Goal: Task Accomplishment & Management: Use online tool/utility

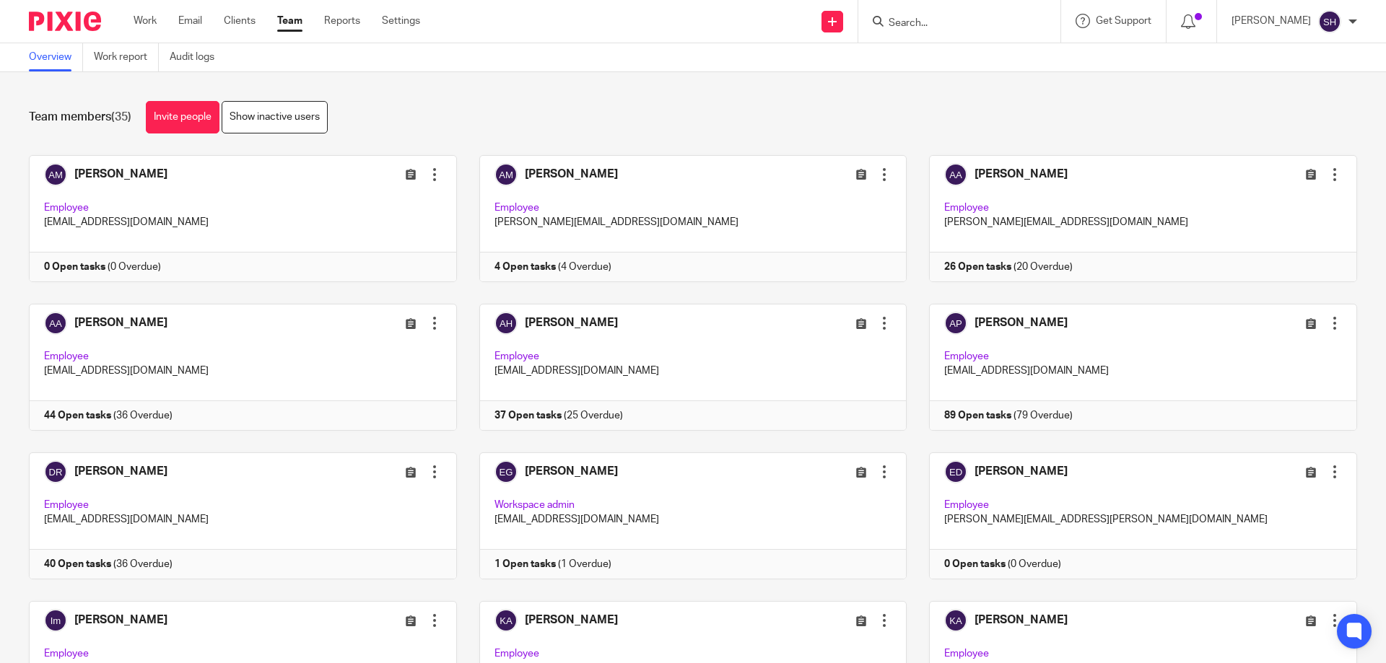
click at [135, 72] on div "Team members (35) Invite people Show inactive users Invite team members Add inv…" at bounding box center [693, 367] width 1386 height 591
click at [123, 61] on link "Work report" at bounding box center [126, 57] width 65 height 28
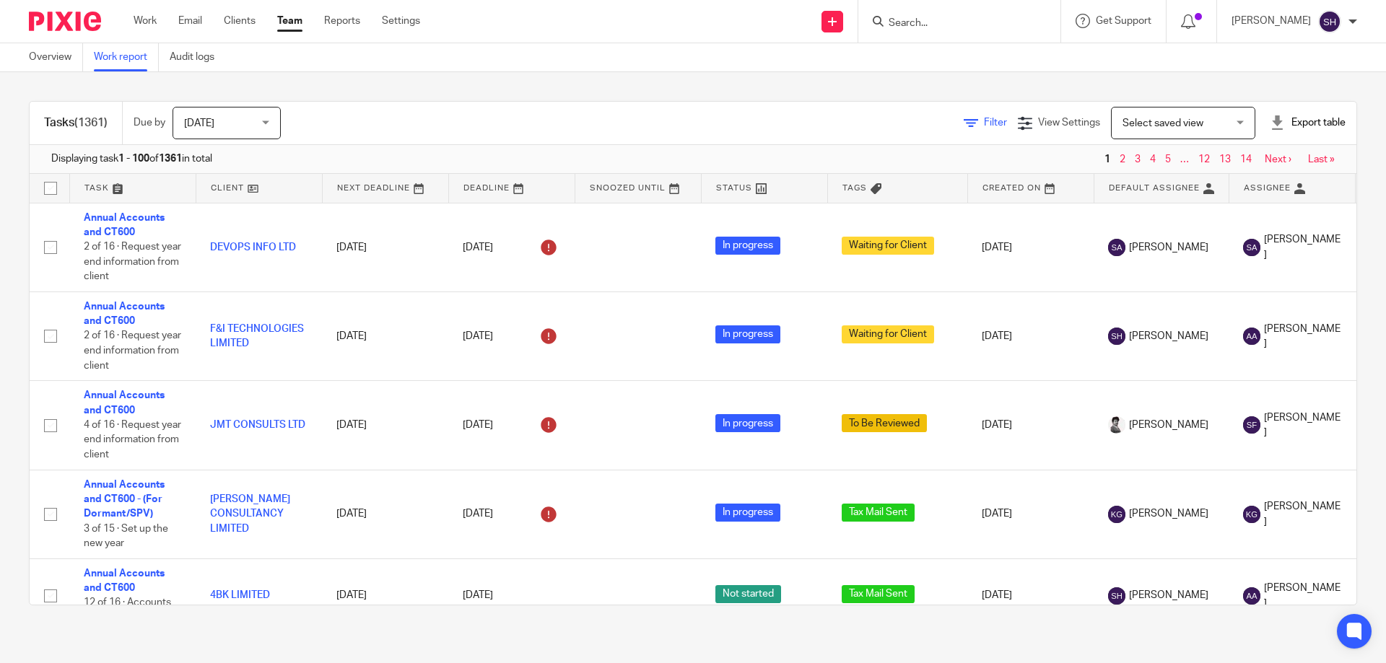
click at [964, 127] on icon at bounding box center [971, 123] width 14 height 14
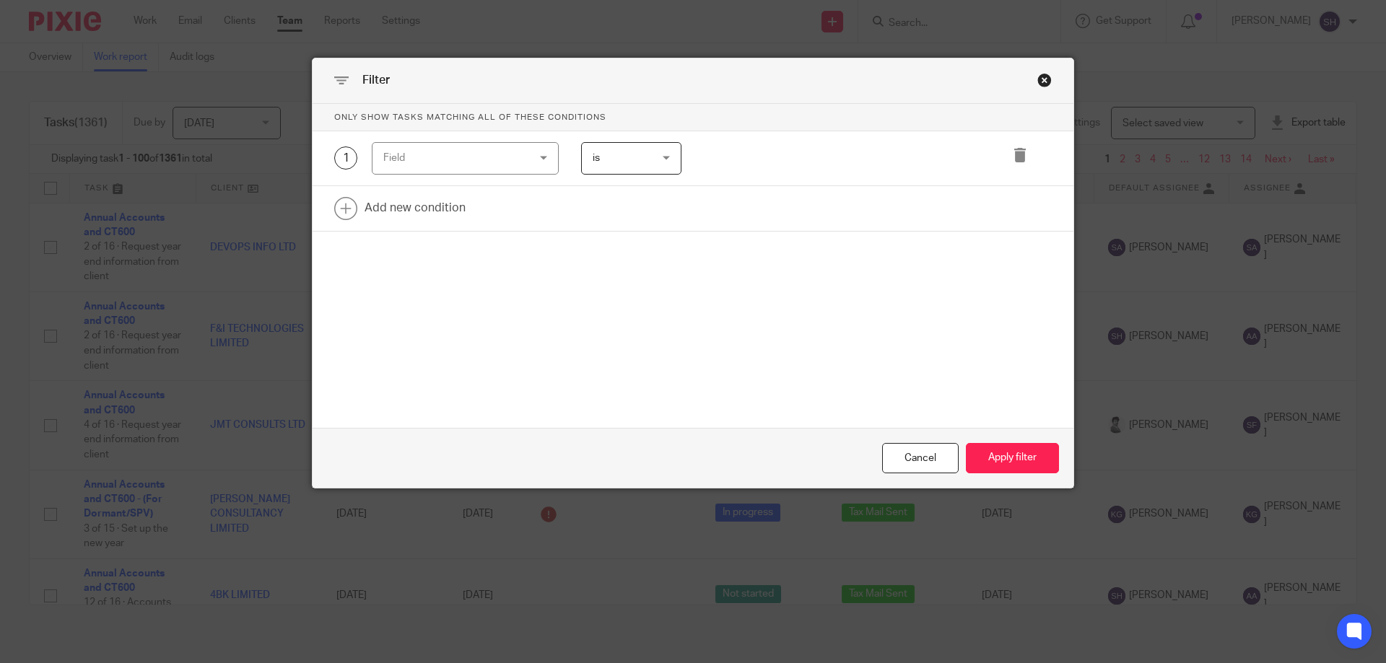
click at [518, 157] on div "Field" at bounding box center [465, 158] width 187 height 32
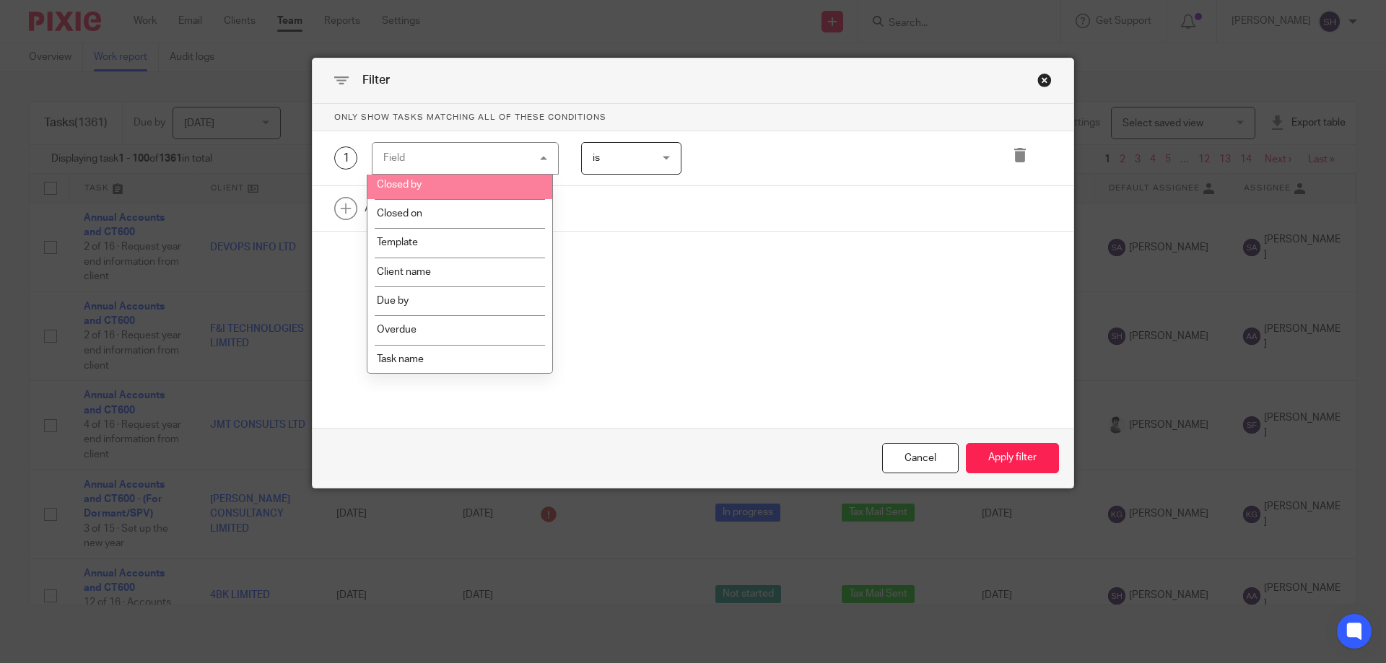
scroll to position [217, 0]
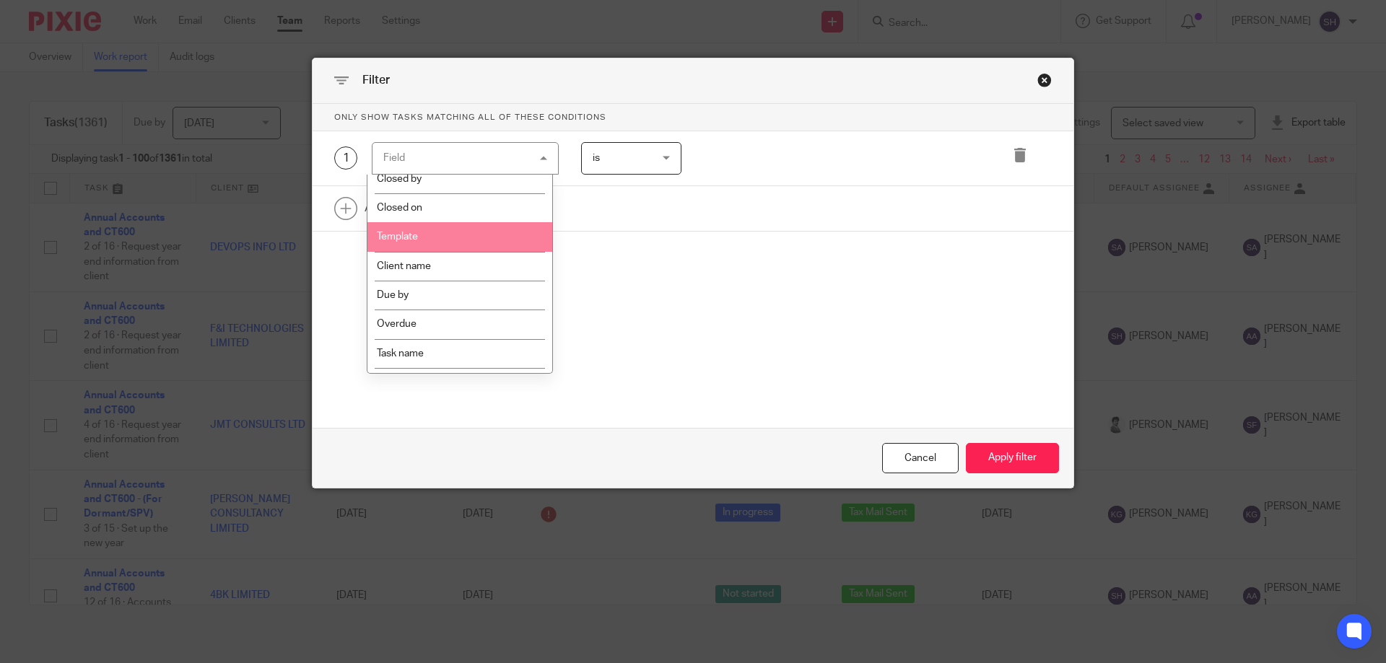
click at [416, 246] on li "Template" at bounding box center [459, 236] width 185 height 29
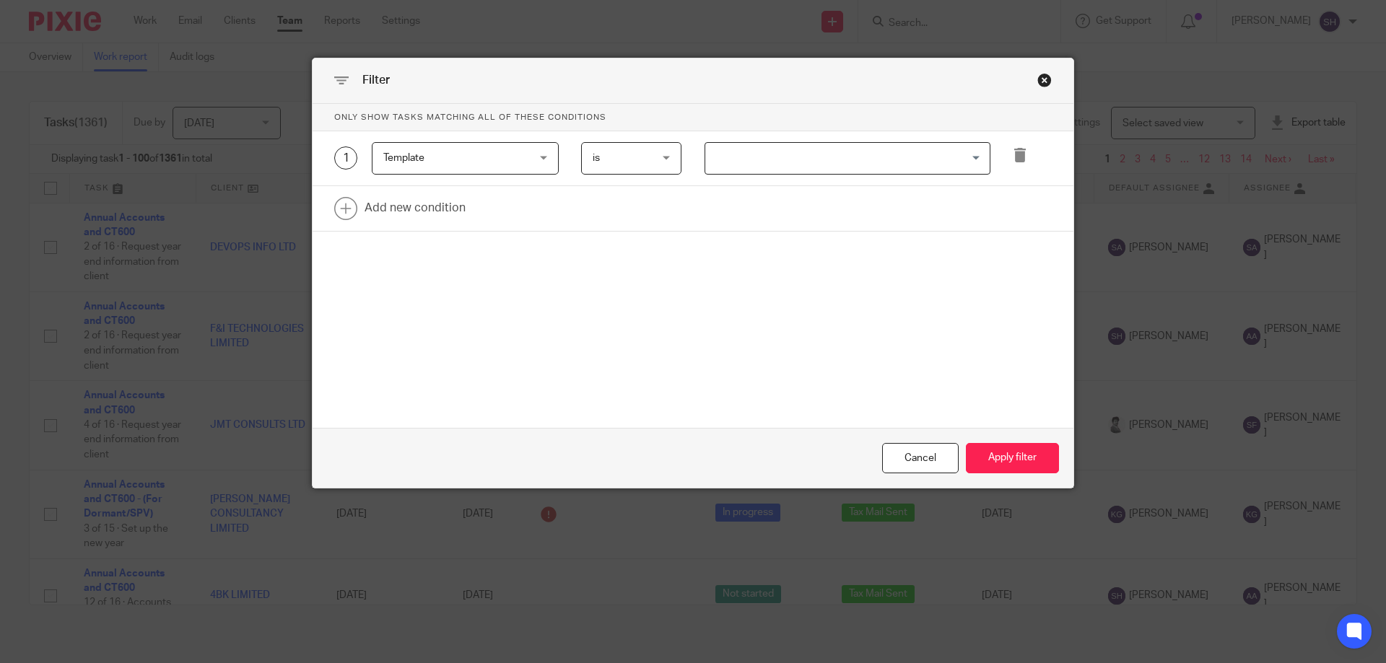
click at [771, 152] on input "Search for option" at bounding box center [844, 158] width 275 height 25
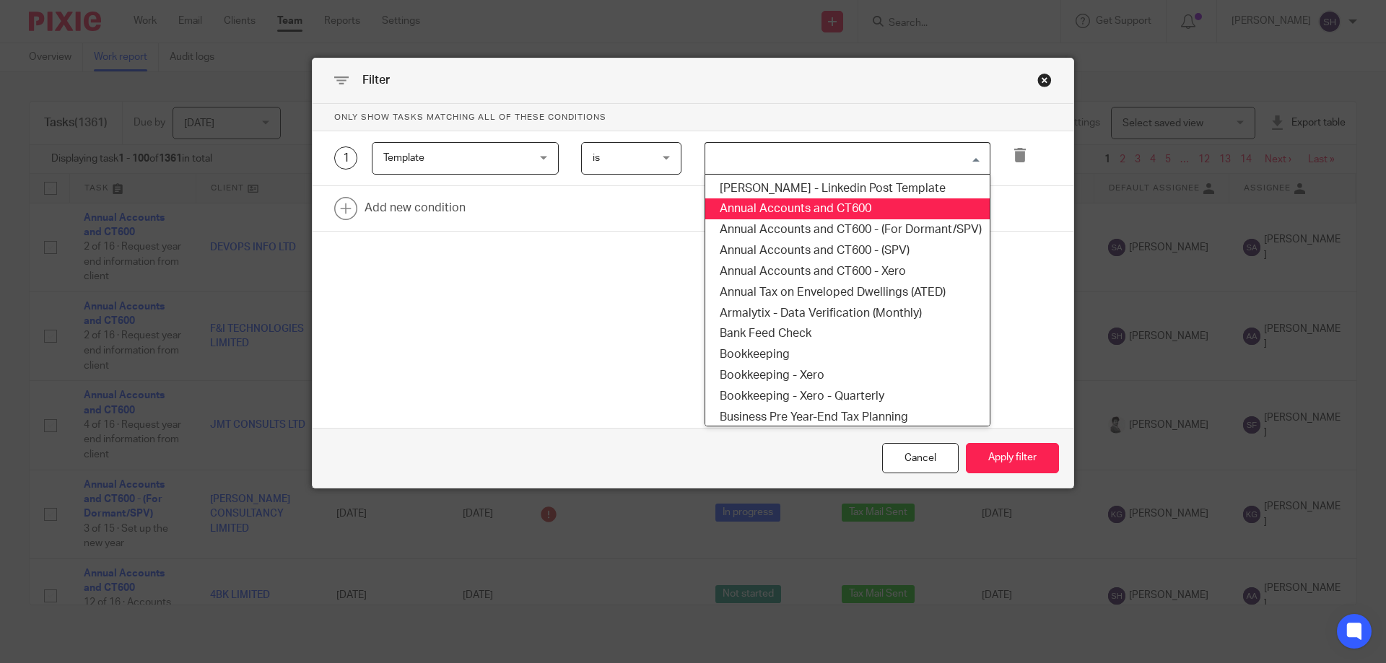
click at [813, 204] on li "Annual Accounts and CT600" at bounding box center [847, 208] width 284 height 21
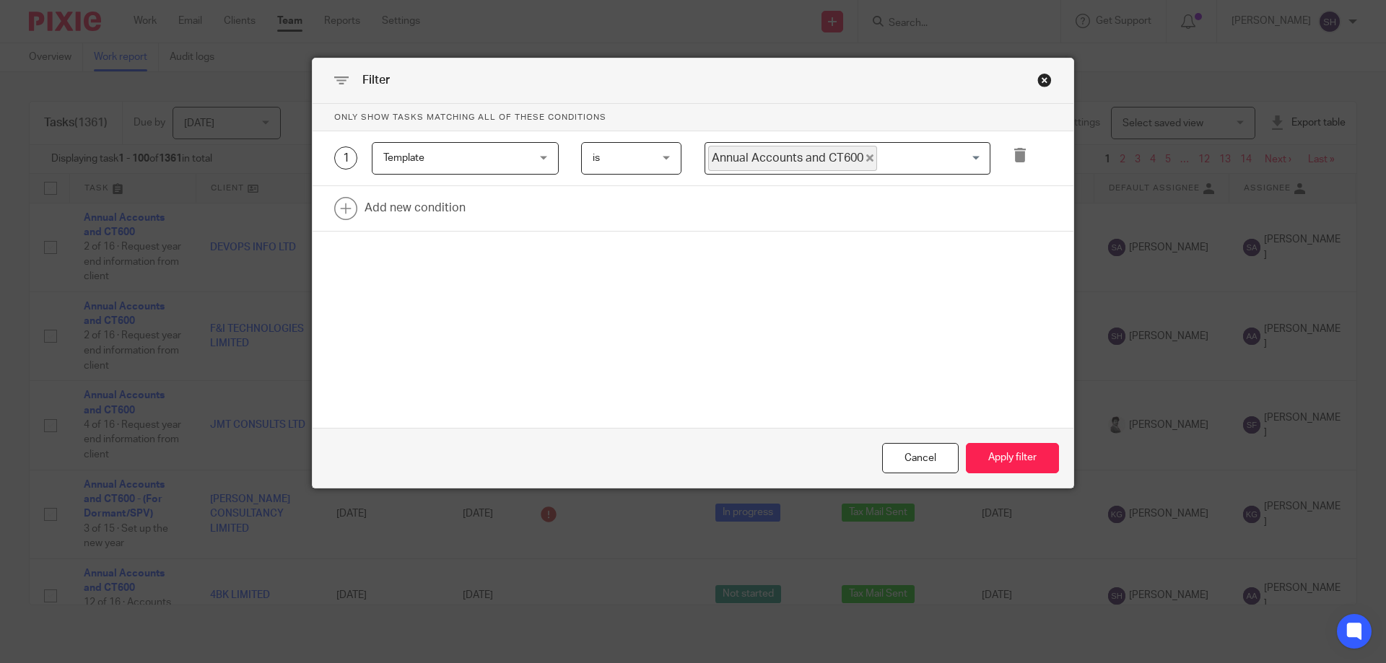
click at [948, 165] on input "Search for option" at bounding box center [929, 158] width 103 height 25
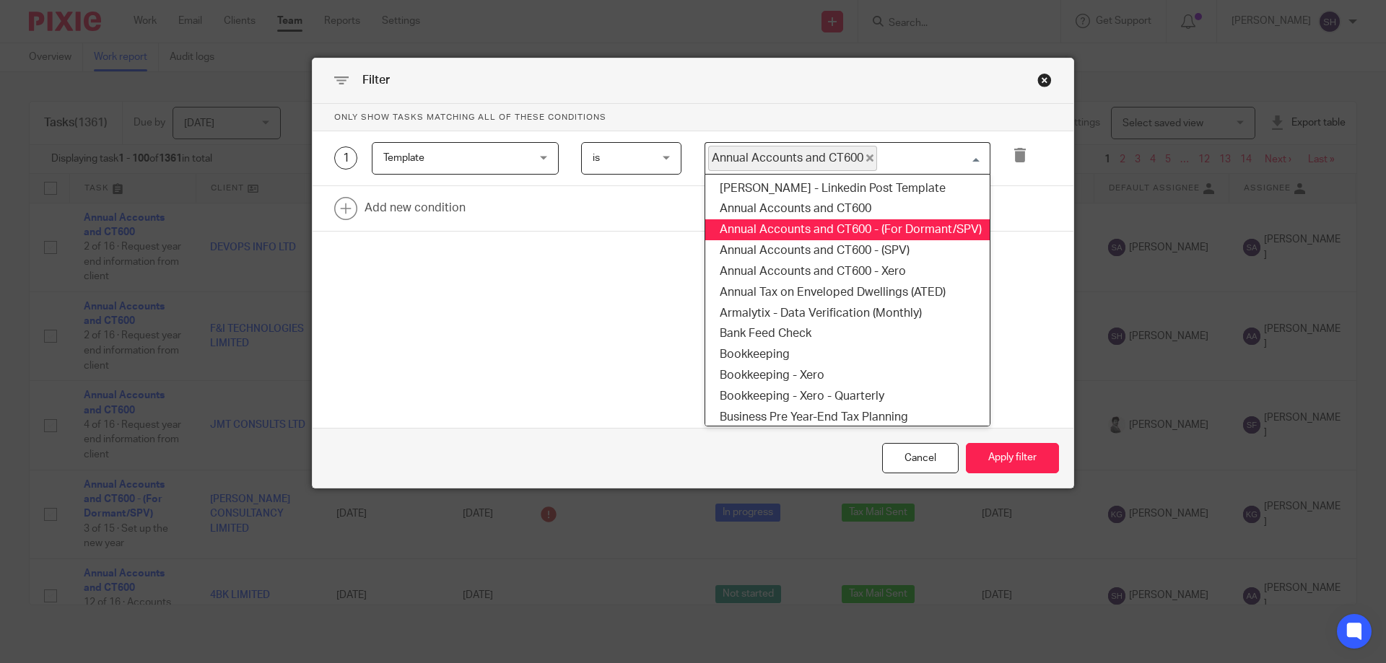
click at [908, 226] on li "Annual Accounts and CT600 - (For Dormant/SPV)" at bounding box center [847, 229] width 284 height 21
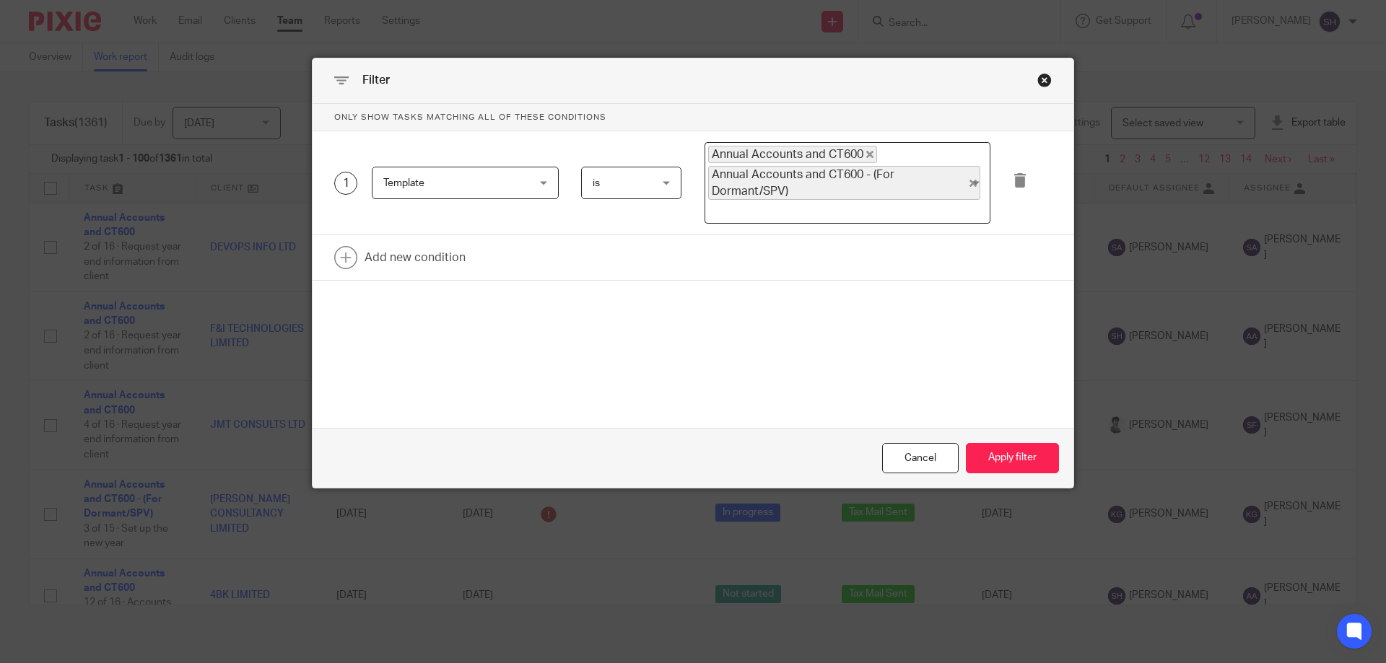
click at [915, 210] on input "Search for option" at bounding box center [844, 211] width 275 height 17
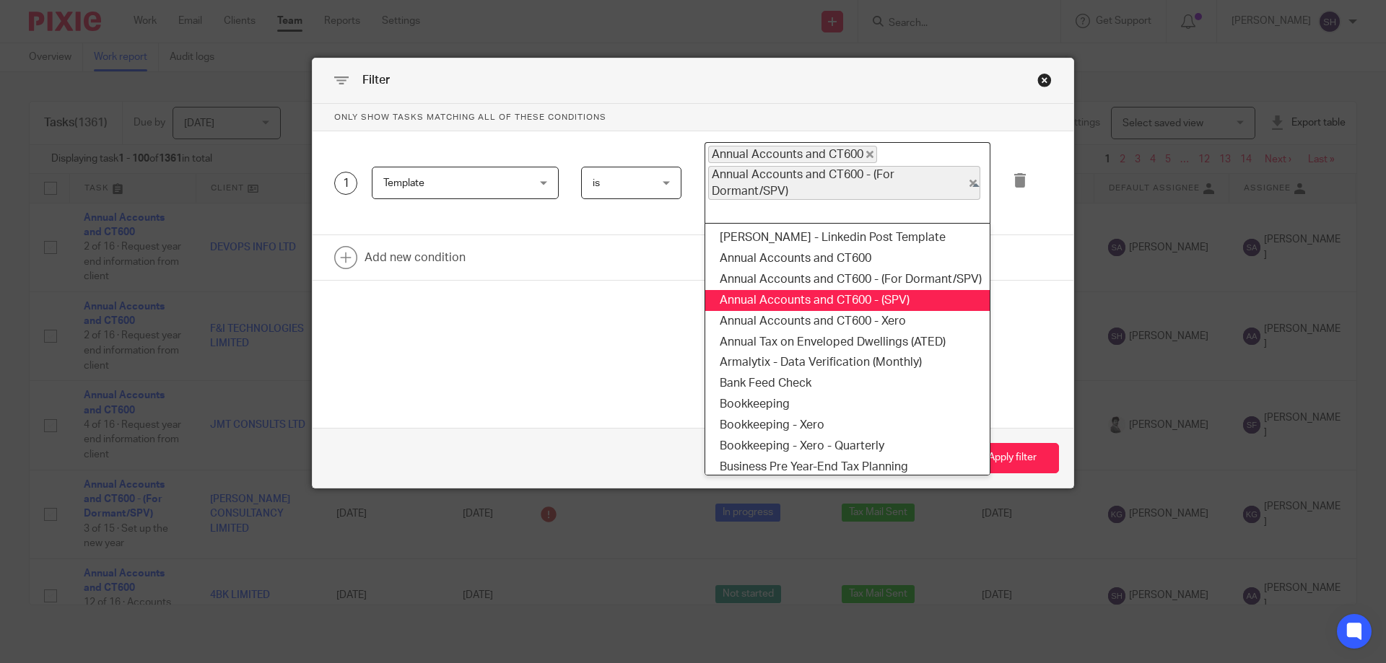
click at [888, 294] on li "Annual Accounts and CT600 - (SPV)" at bounding box center [847, 300] width 284 height 21
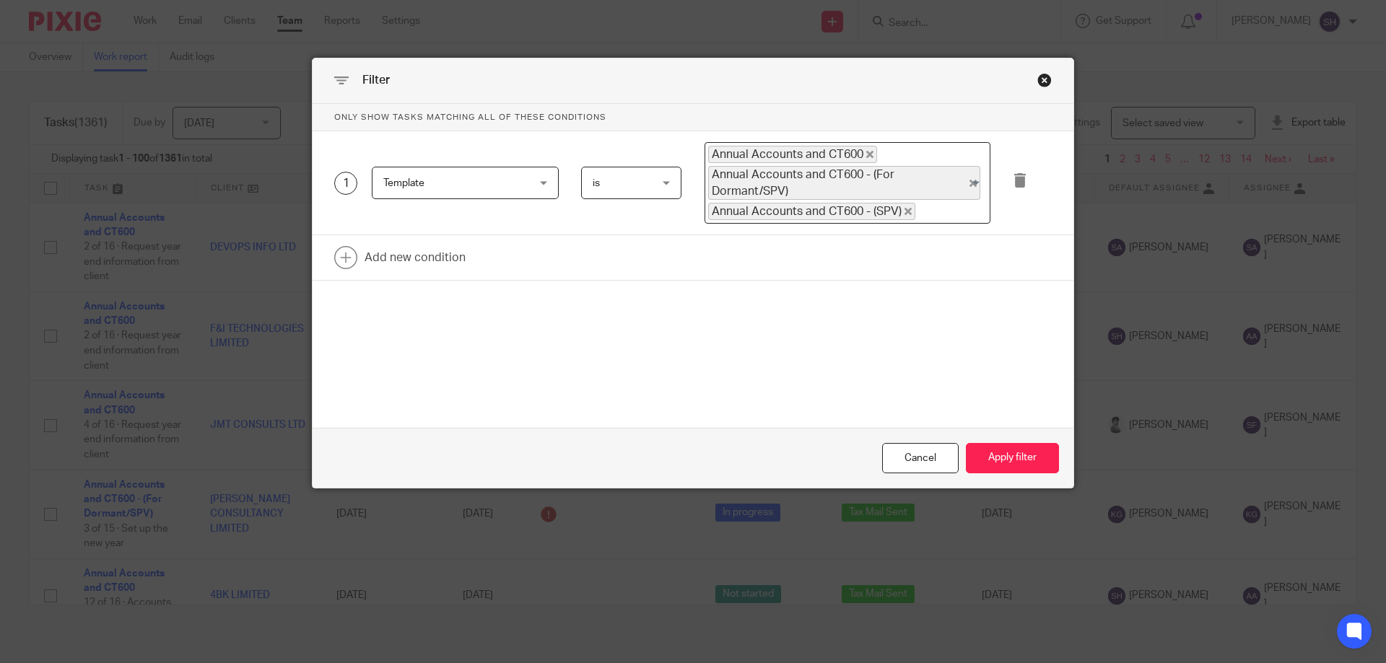
click at [914, 227] on div "1 Template Template Task fields Due by date Status Tags Created on Default assi…" at bounding box center [693, 183] width 761 height 105
click at [935, 213] on input "Search for option" at bounding box center [949, 211] width 65 height 17
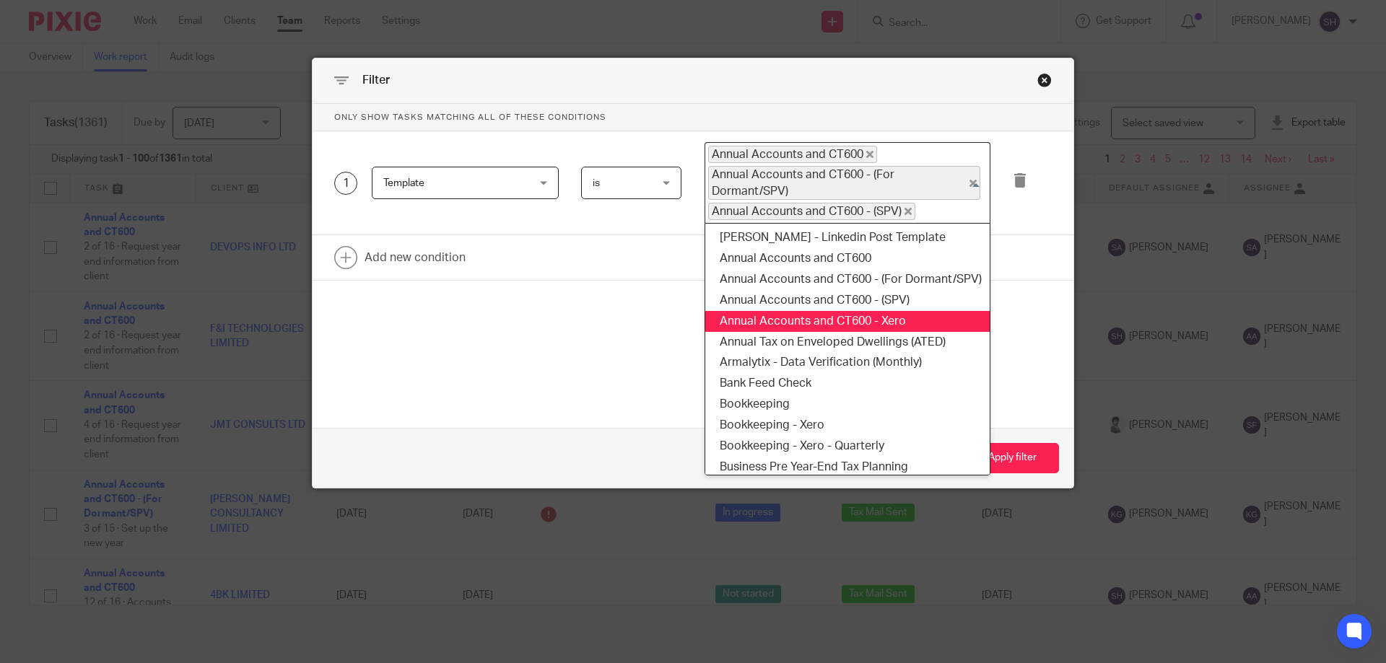
click at [900, 323] on li "Annual Accounts and CT600 - Xero" at bounding box center [847, 321] width 284 height 21
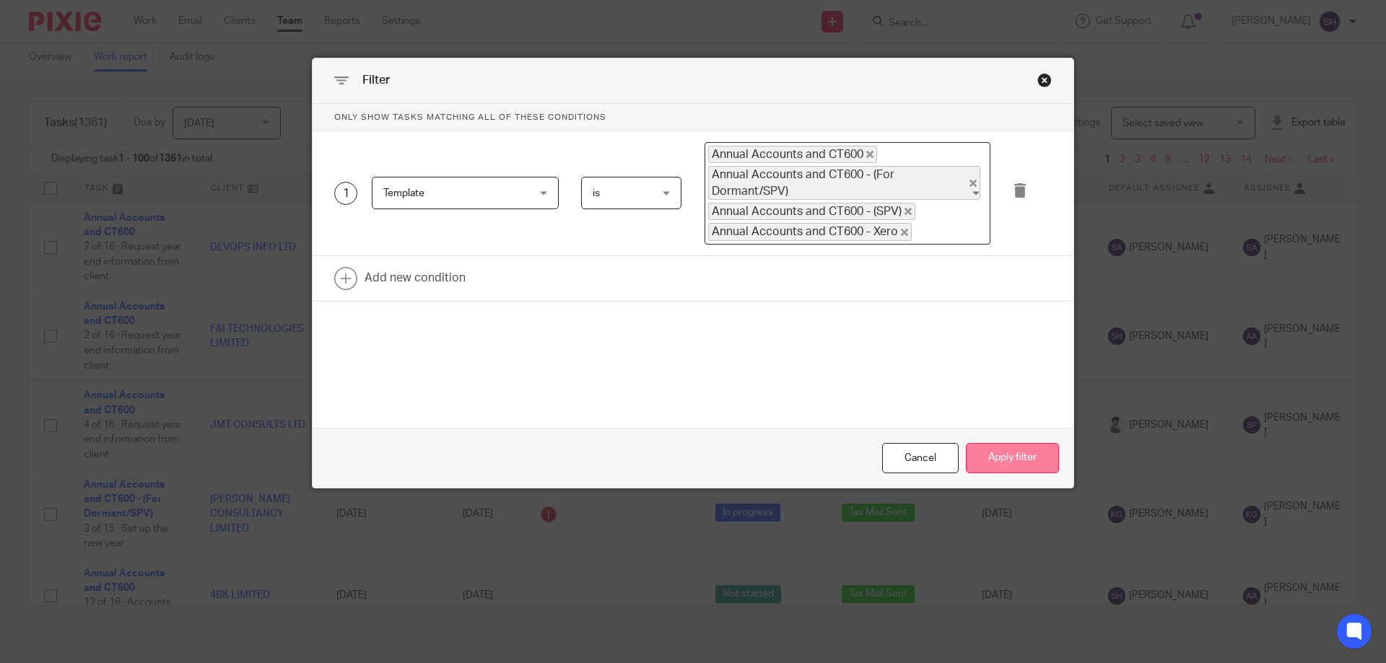
click at [1004, 450] on button "Apply filter" at bounding box center [1012, 458] width 93 height 31
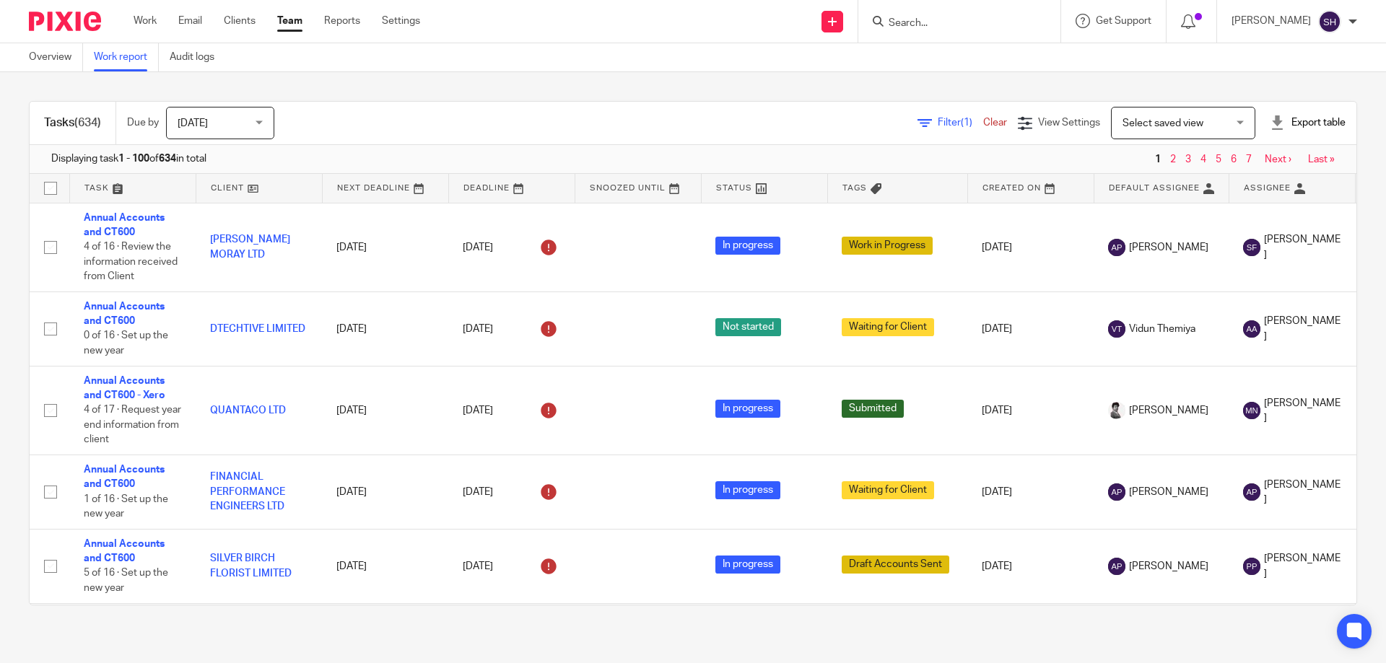
click at [1281, 123] on div "Export table" at bounding box center [1308, 122] width 76 height 14
click at [1262, 150] on link "CSV format" at bounding box center [1256, 155] width 53 height 10
